Goal: Transaction & Acquisition: Book appointment/travel/reservation

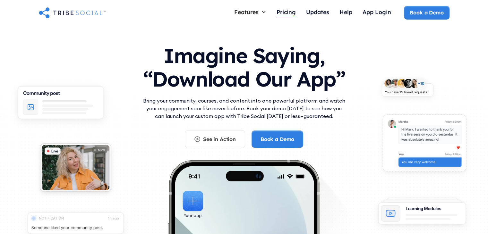
click at [295, 8] on div "Pricing" at bounding box center [286, 13] width 19 height 14
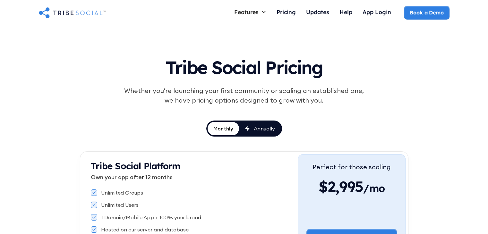
click at [257, 130] on div "Annually" at bounding box center [264, 128] width 21 height 7
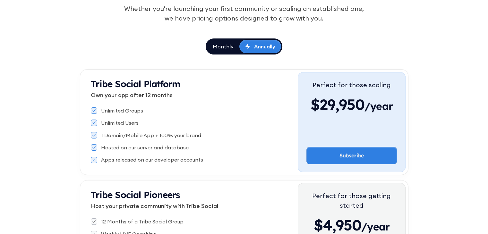
scroll to position [96, 0]
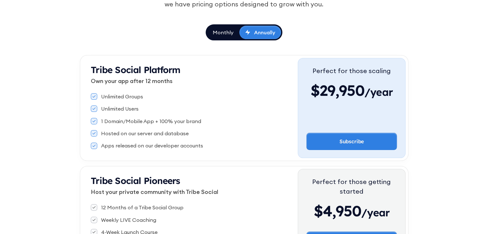
click at [222, 30] on div "Monthly" at bounding box center [223, 32] width 21 height 7
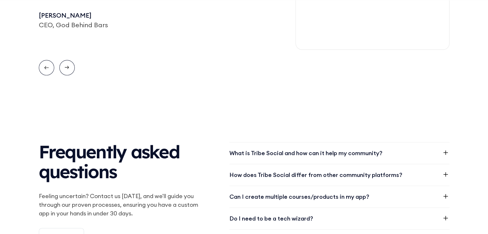
scroll to position [803, 0]
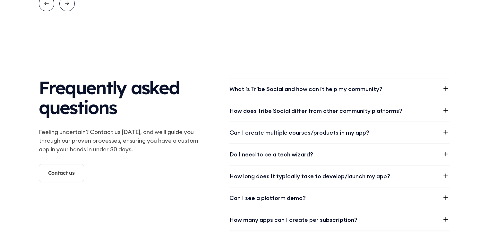
click at [264, 87] on div "What is Tribe Social and how can it help my community?" at bounding box center [306, 89] width 153 height 9
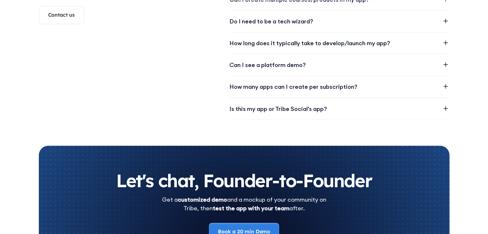
scroll to position [963, 0]
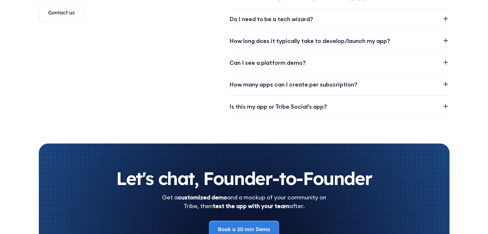
click at [257, 104] on div "Is this my app or Tribe Social’s app?" at bounding box center [279, 106] width 98 height 9
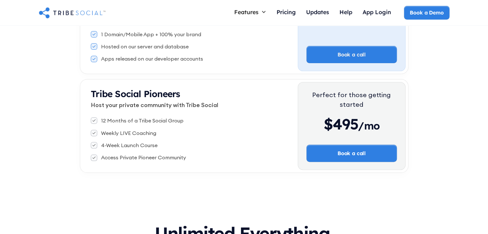
scroll to position [170, 0]
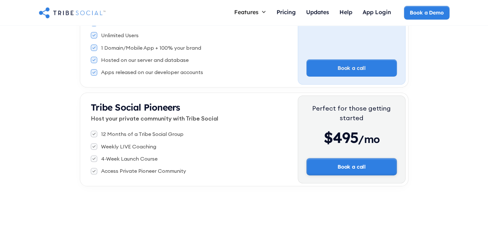
click at [368, 164] on link "Book a call" at bounding box center [352, 166] width 91 height 17
click at [420, 13] on link "Book a Demo" at bounding box center [427, 12] width 46 height 17
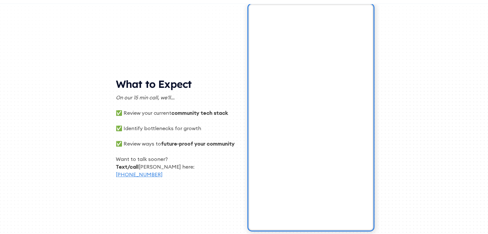
scroll to position [128, 0]
